Goal: Task Accomplishment & Management: Complete application form

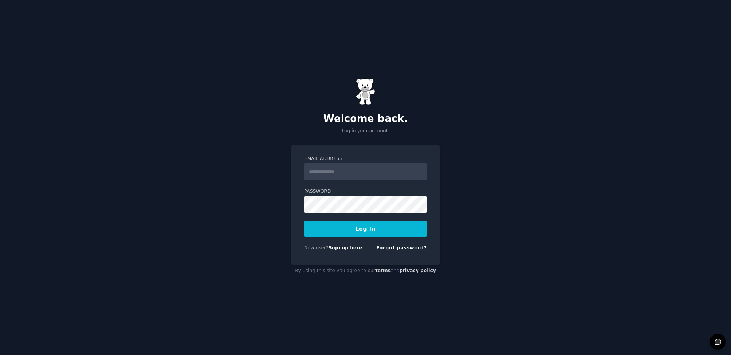
click at [373, 164] on input "Email Address" at bounding box center [365, 172] width 123 height 17
drag, startPoint x: 465, startPoint y: 124, endPoint x: 447, endPoint y: 155, distance: 35.3
click at [465, 125] on div "Welcome back. Log in your account. Email Address Password Log In New user? Sign…" at bounding box center [365, 177] width 731 height 355
click at [340, 250] on link "Sign up here" at bounding box center [344, 247] width 33 height 5
click at [349, 247] on link "Sign up here" at bounding box center [344, 247] width 33 height 5
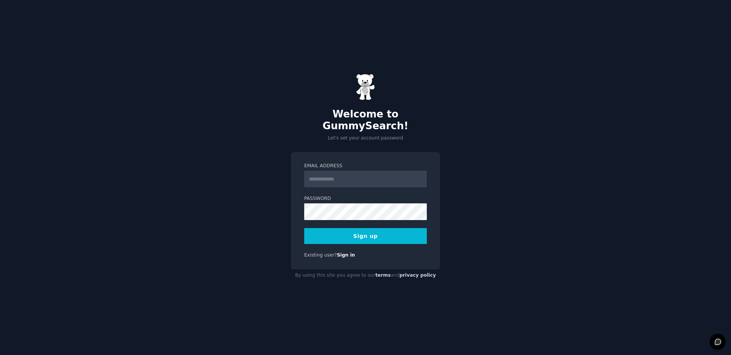
click at [377, 152] on div "Email Address Password Sign up Existing user? Sign in" at bounding box center [365, 211] width 149 height 118
click at [381, 171] on input "Email Address" at bounding box center [365, 179] width 123 height 17
click at [510, 171] on div "Welcome to GummySearch! Let's set your account password Email Address Password …" at bounding box center [365, 177] width 731 height 355
click at [352, 171] on input "Email Address" at bounding box center [365, 179] width 123 height 17
click at [355, 171] on input "Email Address" at bounding box center [365, 179] width 123 height 17
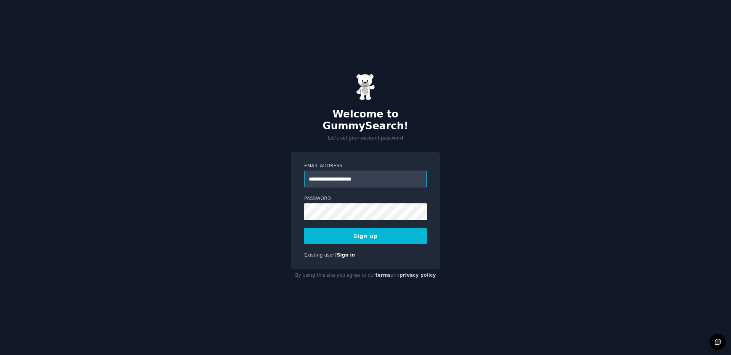
type input "**********"
click at [642, 201] on div "**********" at bounding box center [365, 177] width 731 height 355
click at [386, 237] on button "Sign up" at bounding box center [365, 236] width 123 height 16
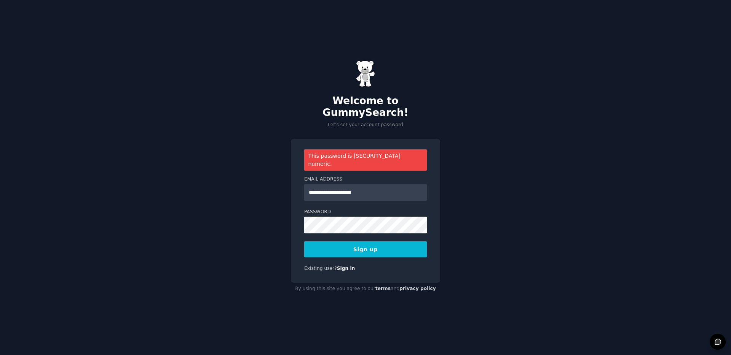
drag, startPoint x: 496, startPoint y: 182, endPoint x: 464, endPoint y: 216, distance: 47.1
click at [496, 182] on div "**********" at bounding box center [365, 177] width 731 height 355
click at [415, 242] on button "Sign up" at bounding box center [365, 250] width 123 height 16
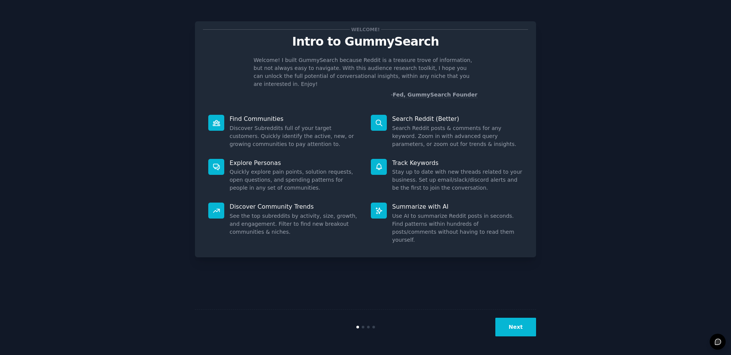
click at [518, 326] on button "Next" at bounding box center [515, 327] width 41 height 19
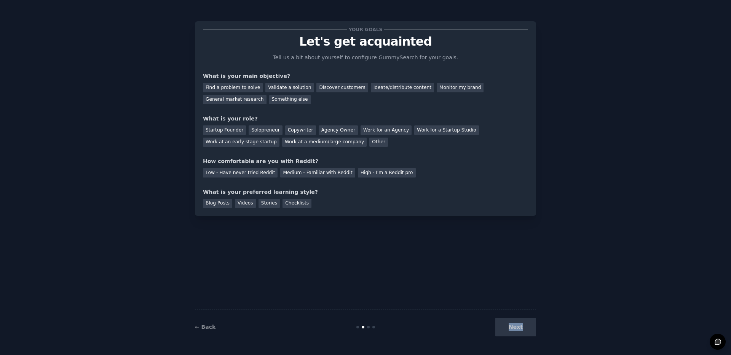
click at [518, 326] on div "Next" at bounding box center [479, 327] width 114 height 19
click at [340, 86] on div "Discover customers" at bounding box center [341, 88] width 51 height 10
click at [374, 85] on div "Ideate/distribute content" at bounding box center [402, 88] width 63 height 10
drag, startPoint x: 452, startPoint y: 89, endPoint x: 441, endPoint y: 89, distance: 11.8
click at [452, 89] on div "Monitor my brand" at bounding box center [460, 88] width 47 height 10
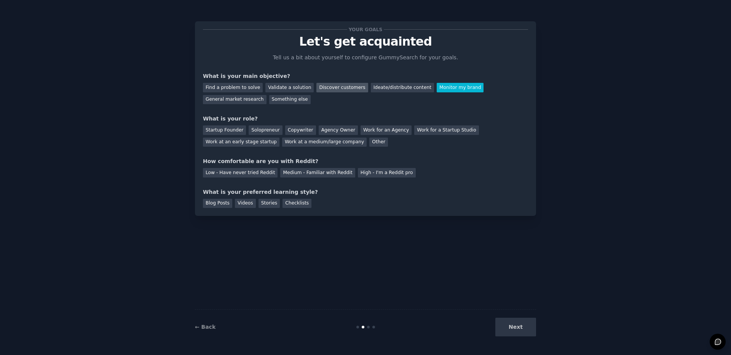
click at [332, 86] on div "Discover customers" at bounding box center [341, 88] width 51 height 10
click at [340, 170] on div "Medium - Familiar with Reddit" at bounding box center [317, 173] width 75 height 10
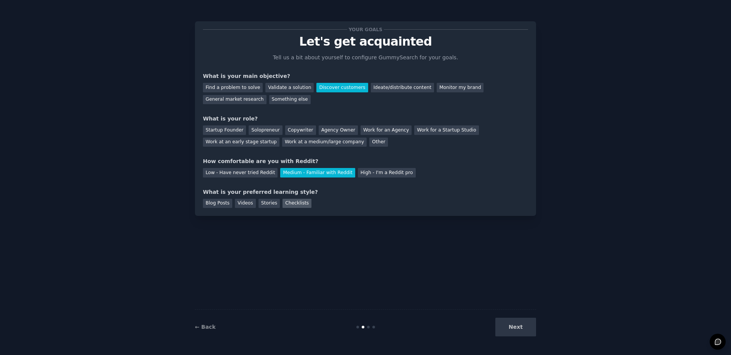
click at [286, 202] on div "Checklists" at bounding box center [296, 204] width 29 height 10
click at [240, 204] on div "Videos" at bounding box center [245, 204] width 21 height 10
click at [216, 204] on div "Blog Posts" at bounding box center [217, 204] width 29 height 10
click at [242, 201] on div "Videos" at bounding box center [245, 204] width 21 height 10
click at [278, 206] on div "Blog Posts Videos Stories Checklists" at bounding box center [365, 202] width 325 height 12
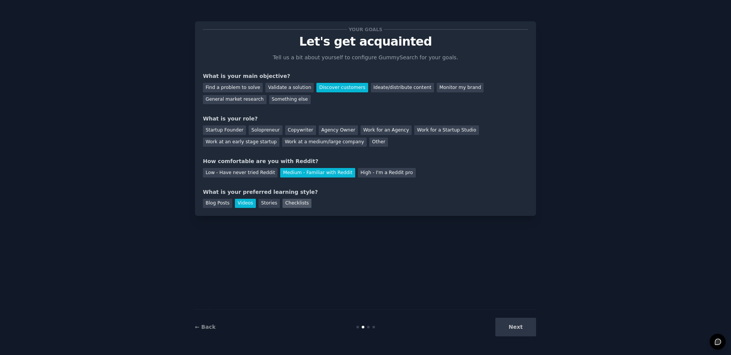
click at [295, 206] on div "Checklists" at bounding box center [296, 204] width 29 height 10
click at [253, 203] on div "Videos" at bounding box center [245, 204] width 21 height 10
click at [276, 96] on div "Something else" at bounding box center [289, 100] width 41 height 10
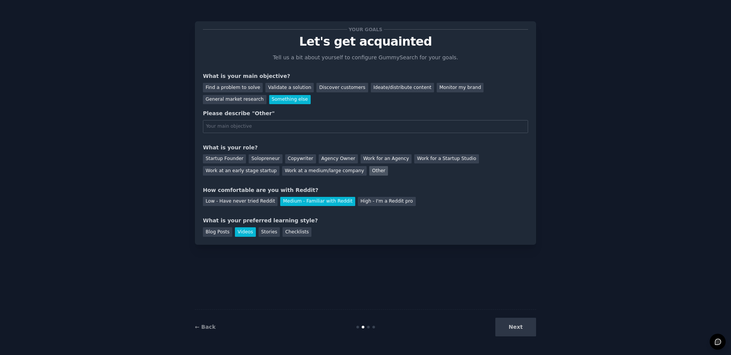
click at [369, 174] on div "Other" at bounding box center [378, 171] width 19 height 10
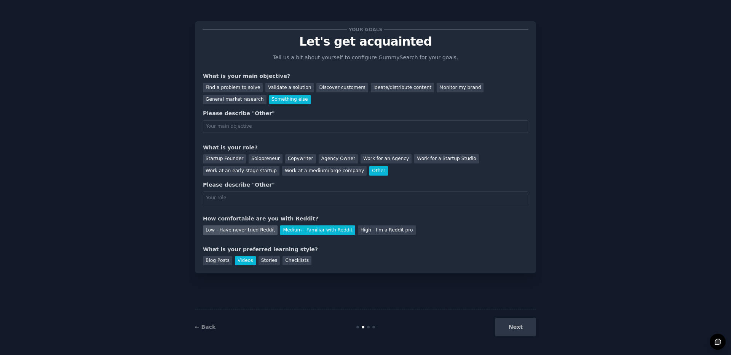
click at [262, 234] on div "Low - Have never tried Reddit" at bounding box center [240, 231] width 75 height 10
click at [316, 204] on input "text" at bounding box center [365, 198] width 325 height 13
click at [248, 262] on div "Videos" at bounding box center [245, 262] width 21 height 10
click at [510, 333] on div "Next" at bounding box center [479, 327] width 114 height 19
click at [515, 327] on div "Next" at bounding box center [479, 327] width 114 height 19
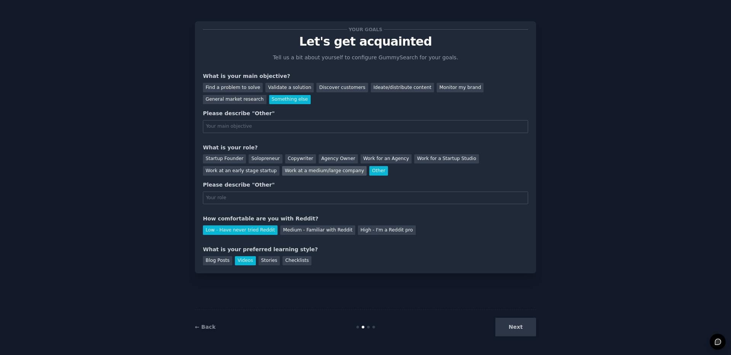
click at [315, 172] on div "Work at a medium/large company" at bounding box center [324, 171] width 84 height 10
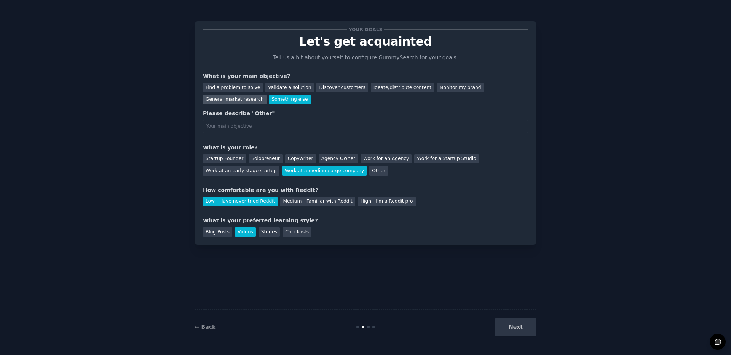
click at [236, 101] on div "General market research" at bounding box center [235, 100] width 64 height 10
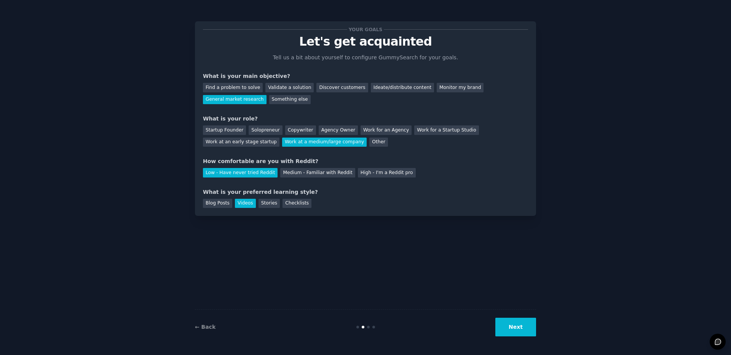
click at [524, 337] on div "← Back Next" at bounding box center [365, 327] width 341 height 35
click at [523, 332] on button "Next" at bounding box center [515, 327] width 41 height 19
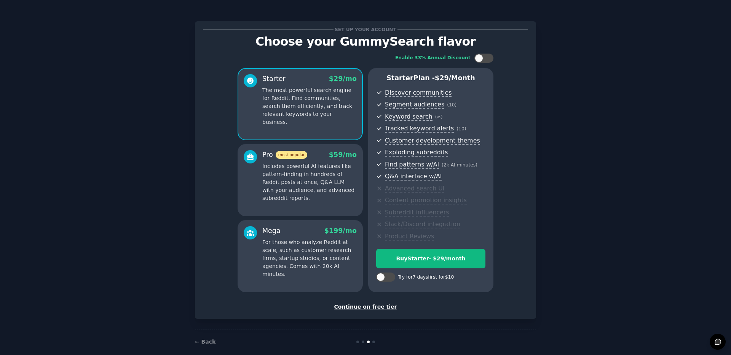
click at [370, 312] on div "Set up your account Choose your GummySearch flavor Enable 33% Annual Discount S…" at bounding box center [365, 170] width 341 height 298
click at [371, 310] on div "Continue on free tier" at bounding box center [365, 307] width 325 height 8
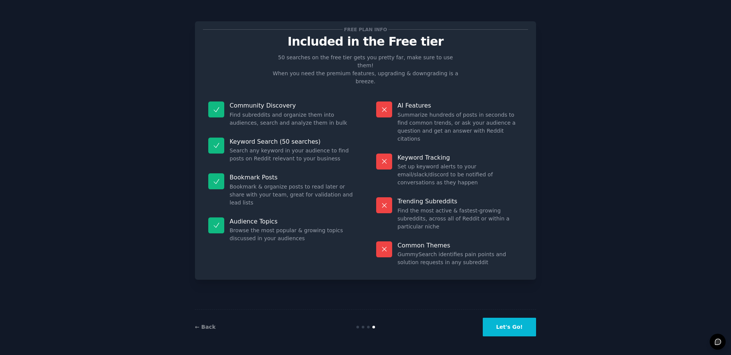
click at [505, 323] on button "Let's Go!" at bounding box center [509, 327] width 53 height 19
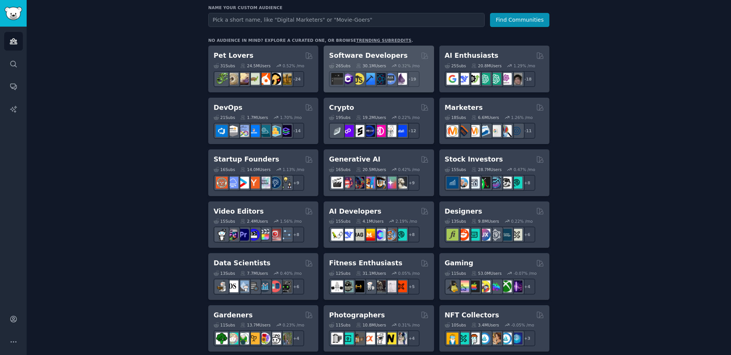
scroll to position [12, 0]
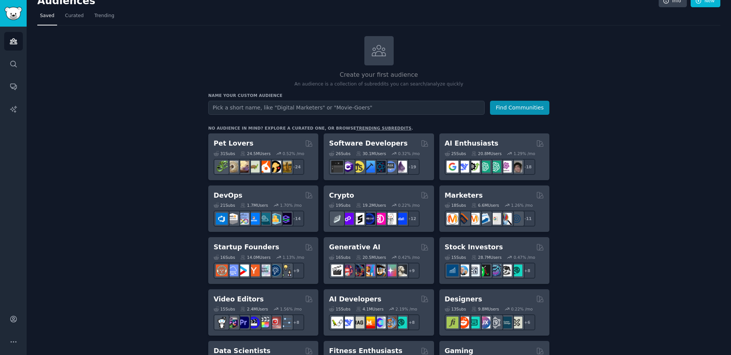
click at [316, 108] on input "text" at bounding box center [346, 108] width 276 height 14
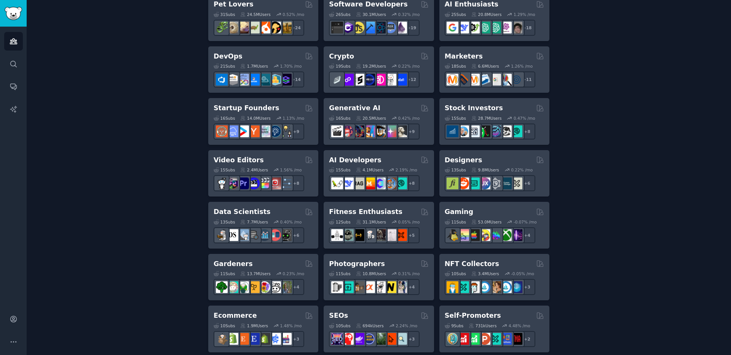
scroll to position [64, 0]
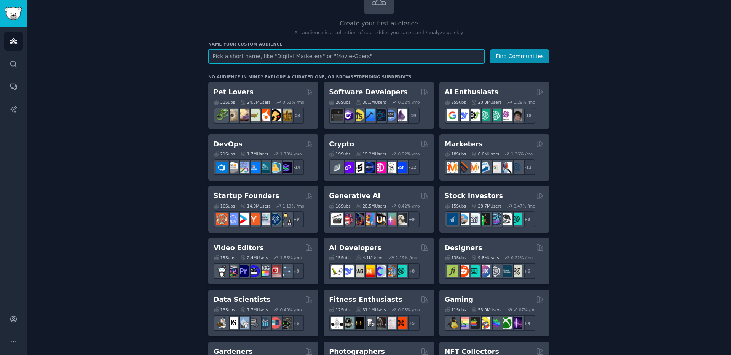
click at [274, 59] on input "text" at bounding box center [346, 56] width 276 height 14
click at [490, 49] on button "Find Communities" at bounding box center [519, 56] width 59 height 14
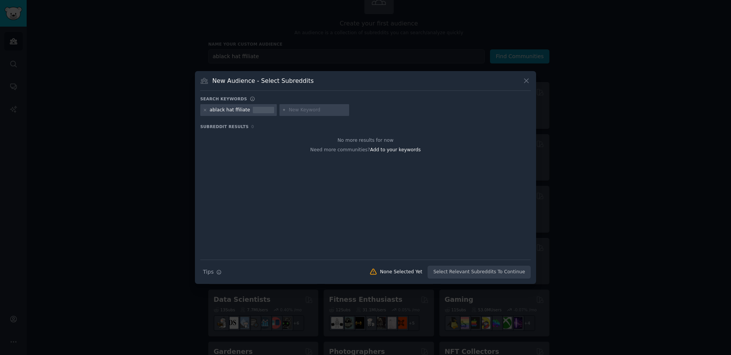
click at [529, 82] on icon at bounding box center [526, 81] width 8 height 8
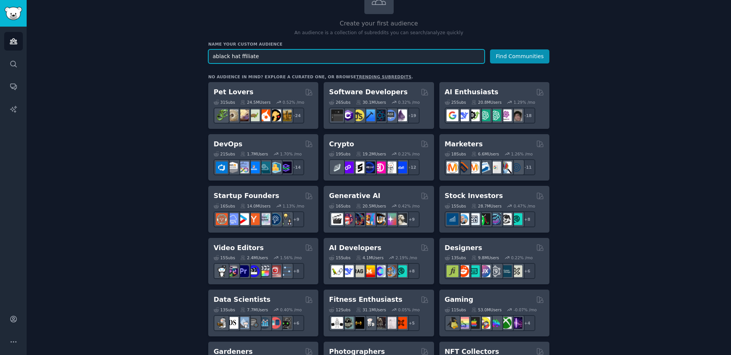
click at [341, 53] on input "ablack hat ffiliate" at bounding box center [346, 56] width 276 height 14
click at [238, 54] on input "ablack hat ffiliate" at bounding box center [346, 56] width 276 height 14
type input "ablack hat affiliate"
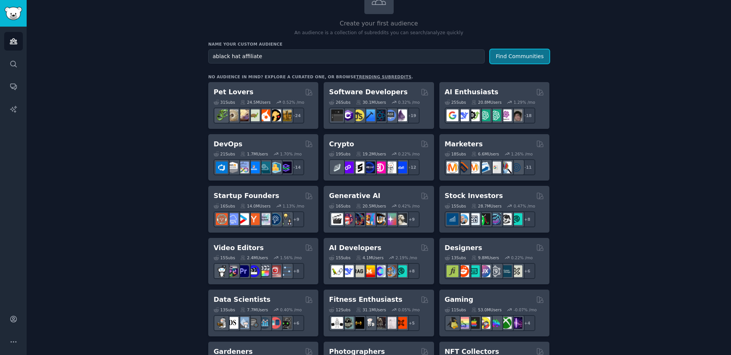
click at [507, 54] on button "Find Communities" at bounding box center [519, 56] width 59 height 14
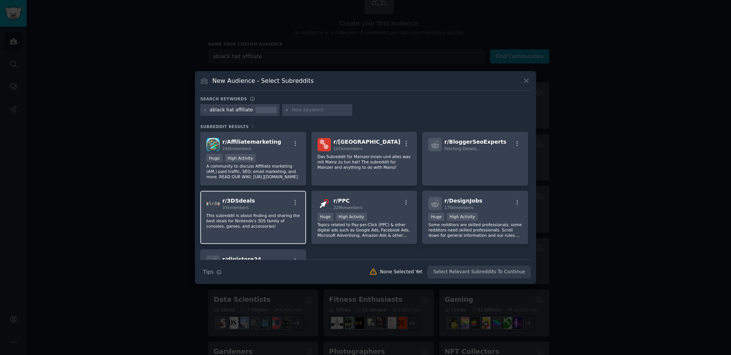
scroll to position [10, 0]
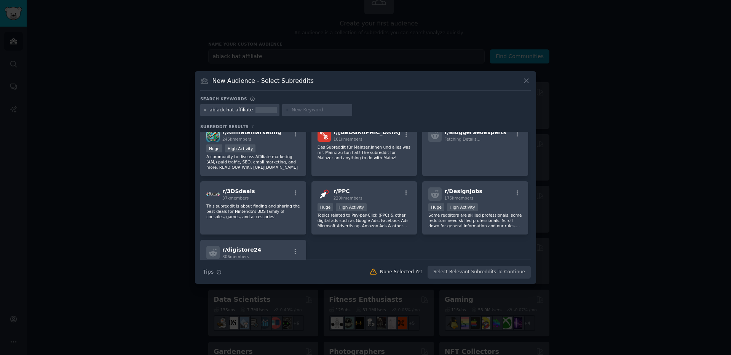
drag, startPoint x: 532, startPoint y: 187, endPoint x: 529, endPoint y: 199, distance: 12.5
click at [529, 199] on div "New Audience - Select Subreddits Search keywords ablack hat affiliate Subreddit…" at bounding box center [365, 177] width 341 height 213
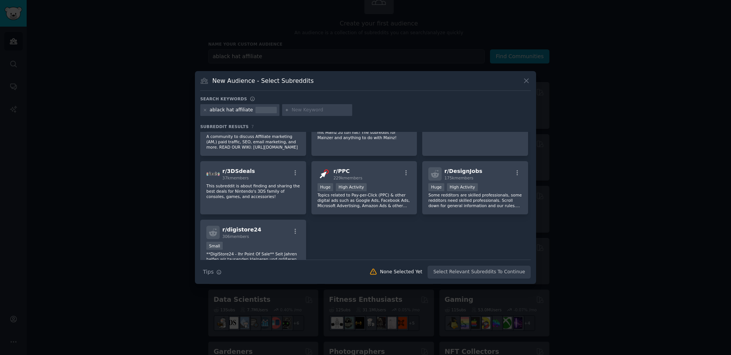
scroll to position [0, 0]
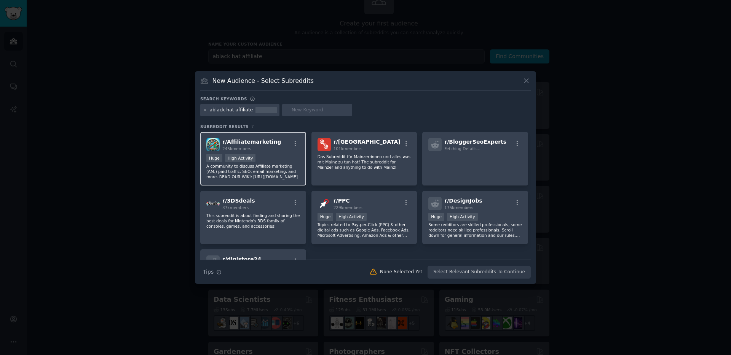
click at [269, 169] on p "A community to discuss Affiliate marketing (AM,) paid traffic, SEO, email marke…" at bounding box center [253, 172] width 94 height 16
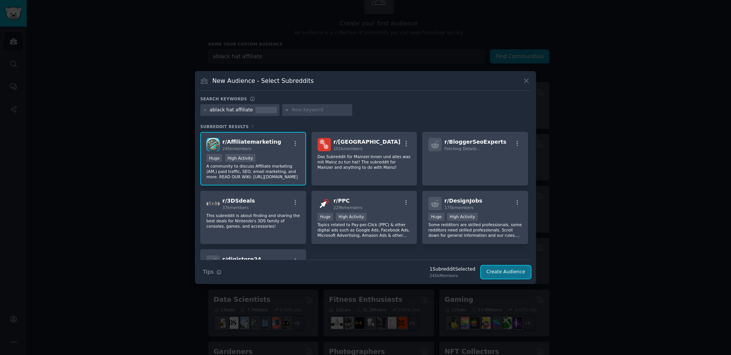
click at [516, 274] on button "Create Audience" at bounding box center [506, 272] width 50 height 13
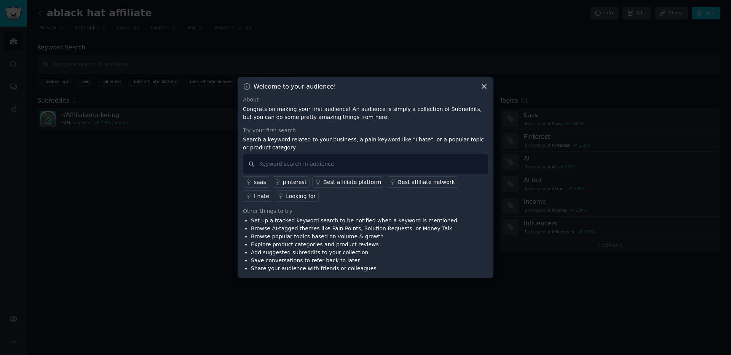
click at [483, 88] on icon at bounding box center [484, 87] width 8 height 8
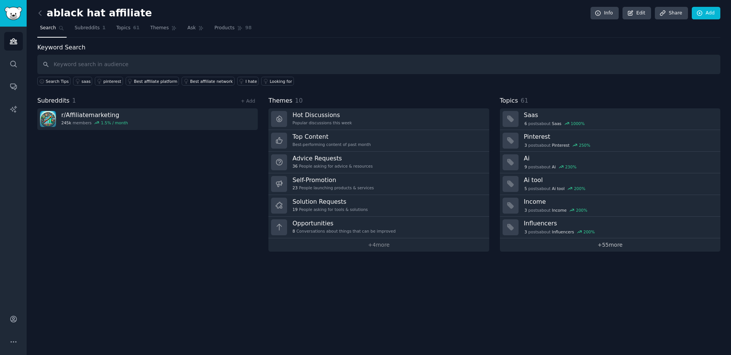
click at [605, 250] on link "+ 55 more" at bounding box center [610, 245] width 220 height 13
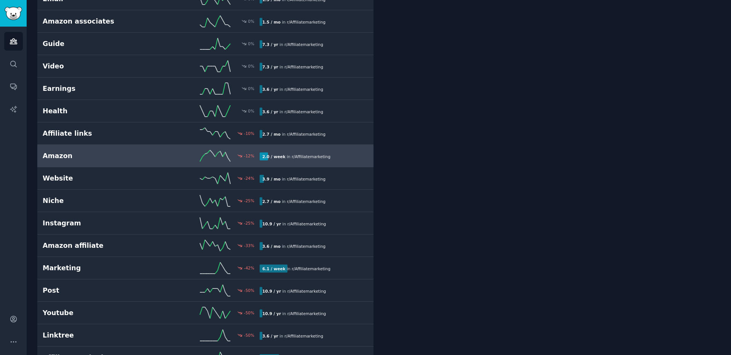
scroll to position [1100, 0]
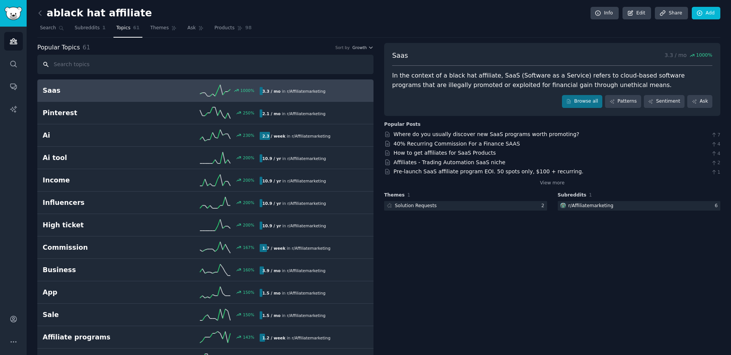
click at [138, 65] on input "text" at bounding box center [205, 64] width 336 height 19
type input "f"
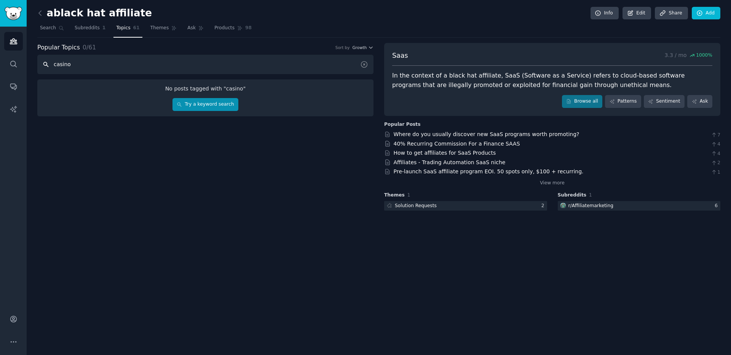
type input "casino"
click at [218, 101] on link "Try a keyword search" at bounding box center [205, 104] width 66 height 13
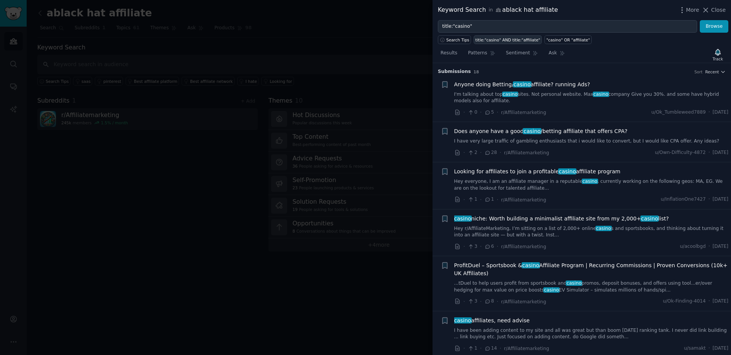
click at [524, 39] on div "title:"casino" AND title:"affiliate"" at bounding box center [507, 39] width 65 height 5
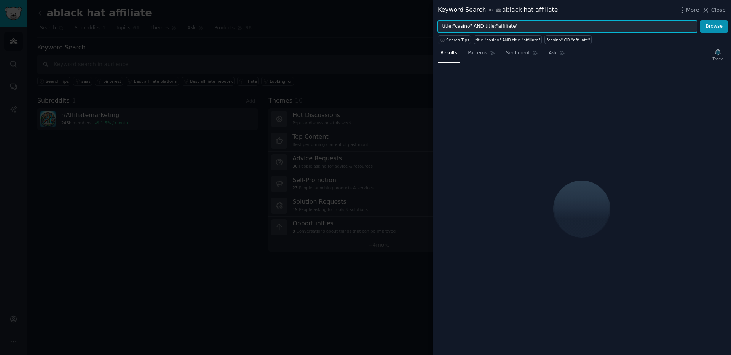
click at [524, 29] on input "title:"casino" AND title:"affiliate"" at bounding box center [567, 26] width 259 height 13
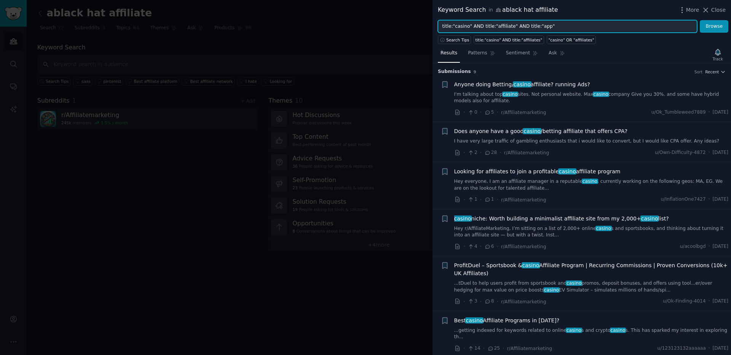
click at [699, 20] on button "Browse" at bounding box center [713, 26] width 29 height 13
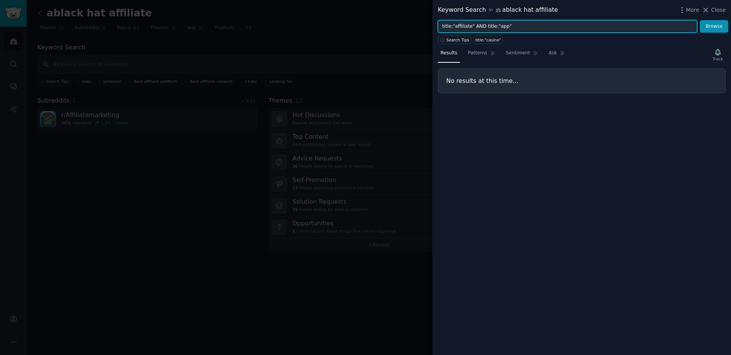
click at [699, 20] on button "Browse" at bounding box center [713, 26] width 29 height 13
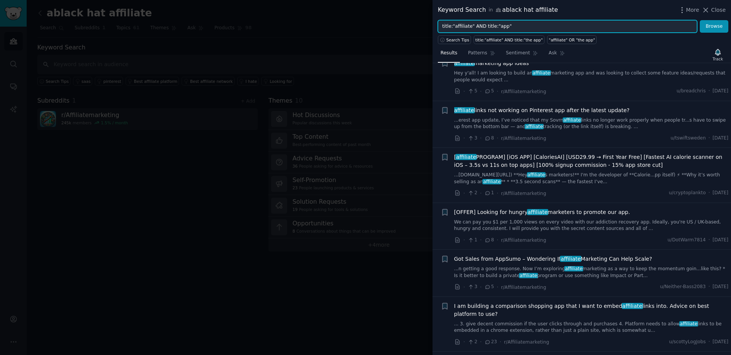
scroll to position [73, 0]
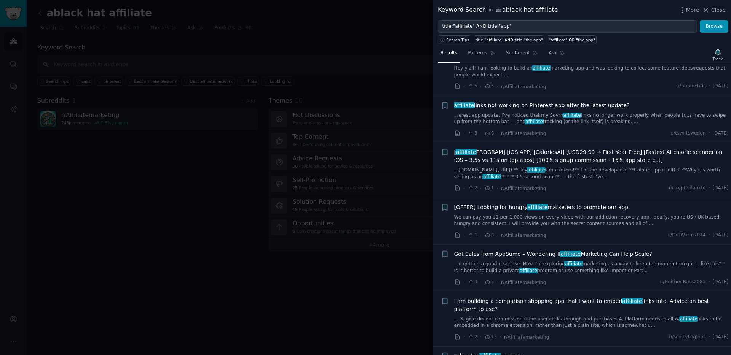
click at [613, 226] on link "We can pay you $1 per 1,000 views on every video with our addiction recovery ap…" at bounding box center [591, 220] width 274 height 13
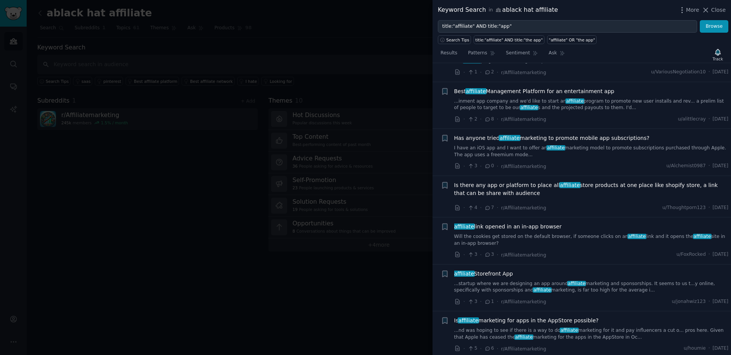
scroll to position [734, 0]
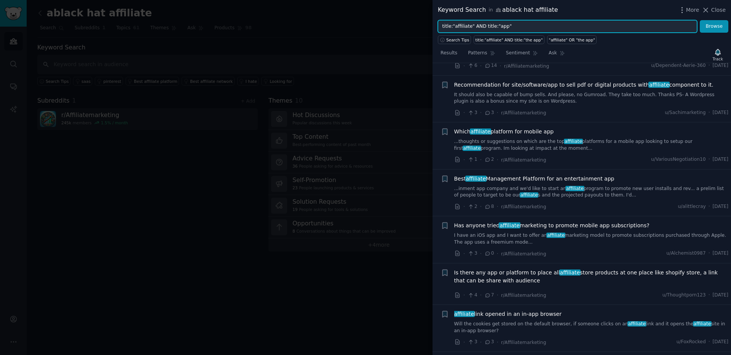
click at [462, 27] on input "title:"affiliate" AND title:"app"" at bounding box center [567, 26] width 259 height 13
click at [699, 20] on button "Browse" at bounding box center [713, 26] width 29 height 13
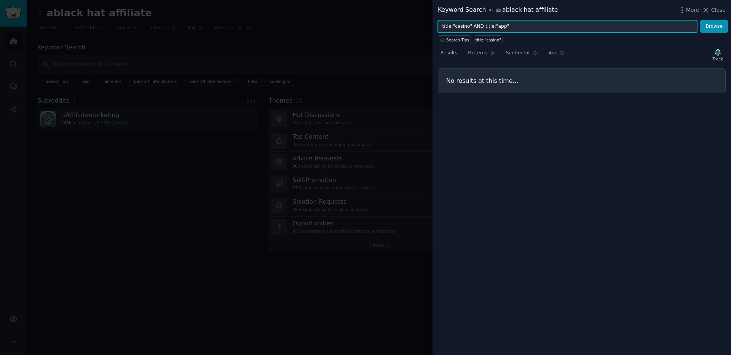
click at [460, 27] on input "title:"casino" AND title:"app"" at bounding box center [567, 26] width 259 height 13
type input "title:"gambeling" AND title:"app""
click at [699, 20] on button "Browse" at bounding box center [713, 26] width 29 height 13
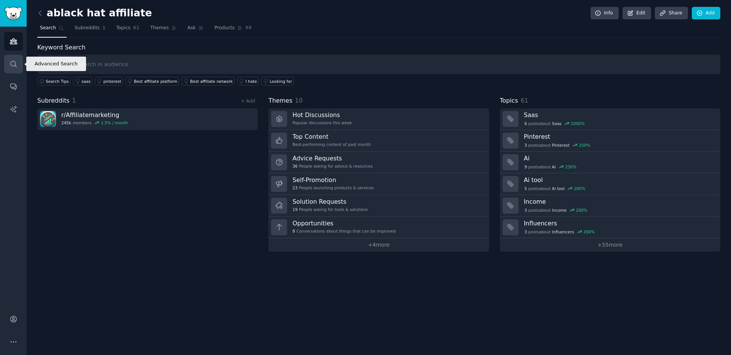
click at [11, 71] on link "Search" at bounding box center [13, 64] width 19 height 19
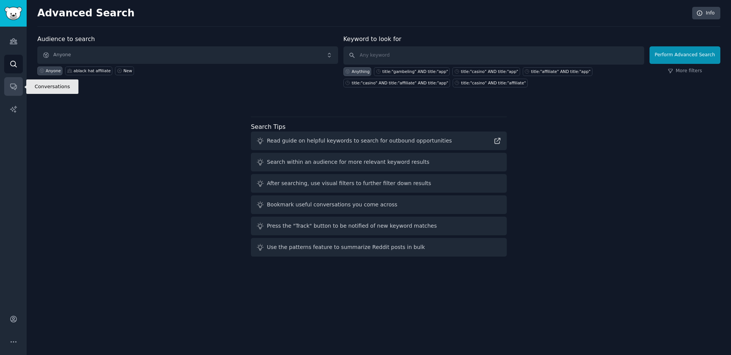
click at [10, 87] on icon "Sidebar" at bounding box center [14, 87] width 8 height 8
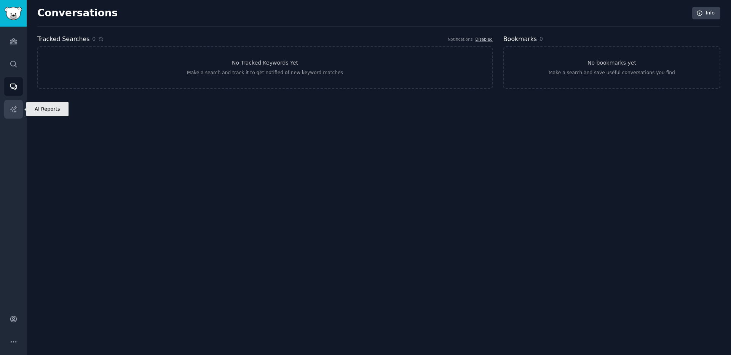
click at [6, 112] on link "AI Reports" at bounding box center [13, 109] width 19 height 19
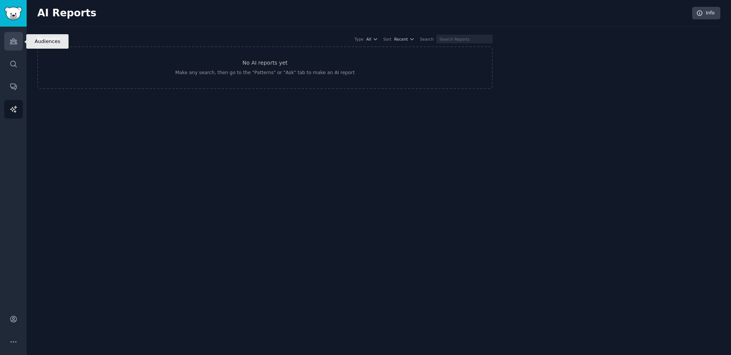
click at [6, 38] on link "Audiences" at bounding box center [13, 41] width 19 height 19
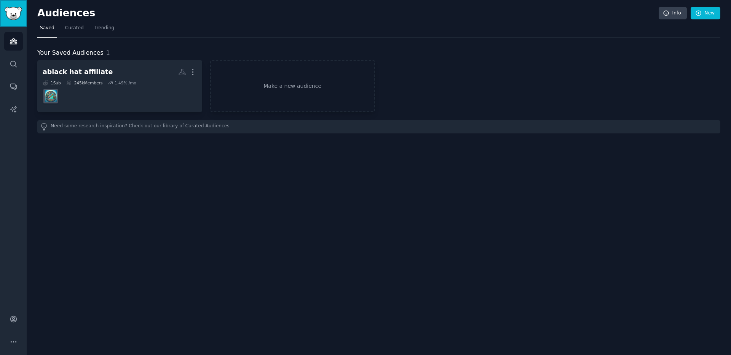
click at [15, 9] on img "Sidebar" at bounding box center [14, 13] width 18 height 13
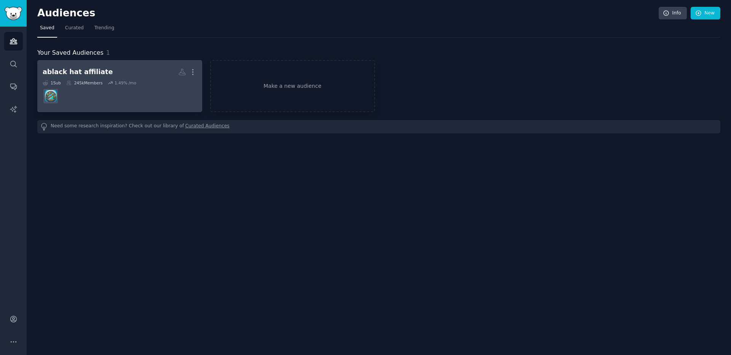
click at [62, 73] on div "ablack hat affiliate" at bounding box center [78, 72] width 70 height 10
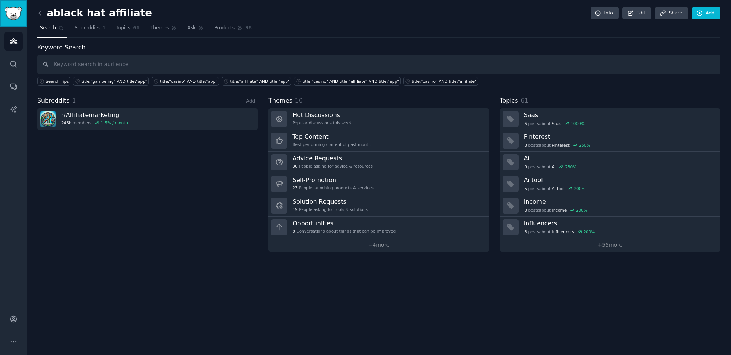
click at [23, 15] on link "Sidebar" at bounding box center [13, 13] width 27 height 27
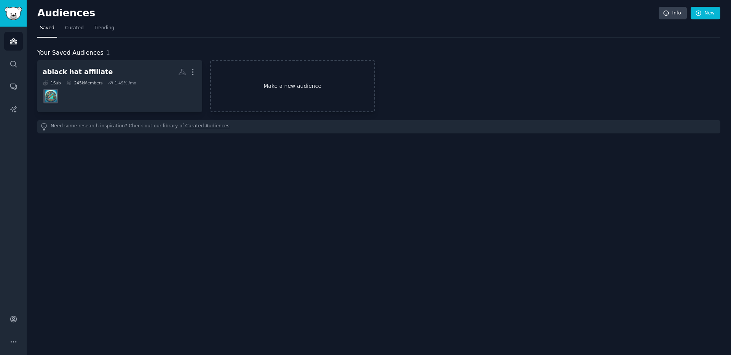
click at [259, 76] on link "Make a new audience" at bounding box center [292, 86] width 165 height 52
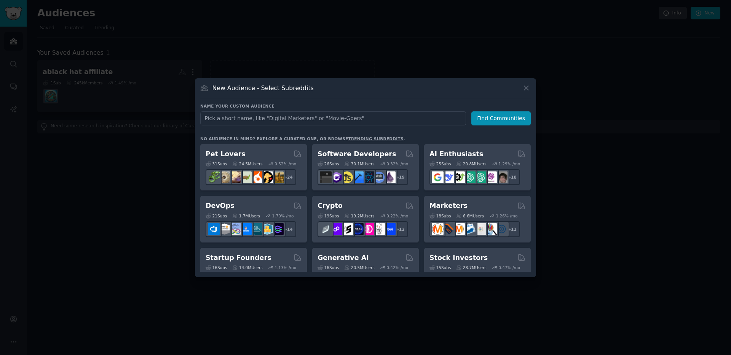
click at [349, 118] on input "text" at bounding box center [333, 119] width 266 height 14
type input "casino"
click at [532, 116] on div "New Audience - Select Subreddits Name your custom audience Audience Name casino…" at bounding box center [365, 177] width 341 height 199
click at [526, 118] on button "Find Communities" at bounding box center [500, 119] width 59 height 14
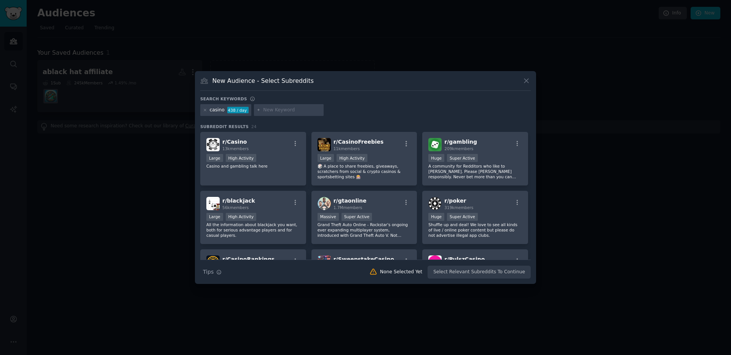
drag, startPoint x: 530, startPoint y: 161, endPoint x: 532, endPoint y: 166, distance: 6.0
click at [532, 166] on div "New Audience - Select Subreddits Search keywords casino 438 / day Subreddit Res…" at bounding box center [365, 177] width 341 height 213
click at [532, 169] on div "New Audience - Select Subreddits Search keywords casino 438 / day Subreddit Res…" at bounding box center [365, 177] width 341 height 213
click at [502, 113] on div "casino 438 / day" at bounding box center [365, 111] width 330 height 15
click at [530, 82] on icon at bounding box center [526, 81] width 8 height 8
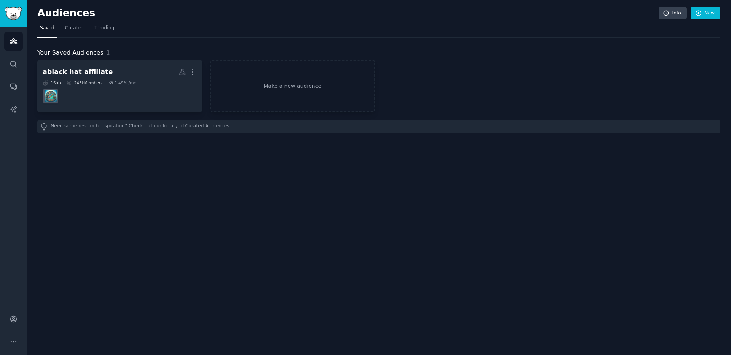
click at [456, 62] on div "ablack hat affiliate More 1 Sub 245k Members 1.49 % /mo Make a new audience" at bounding box center [378, 86] width 683 height 52
